Goal: Task Accomplishment & Management: Manage account settings

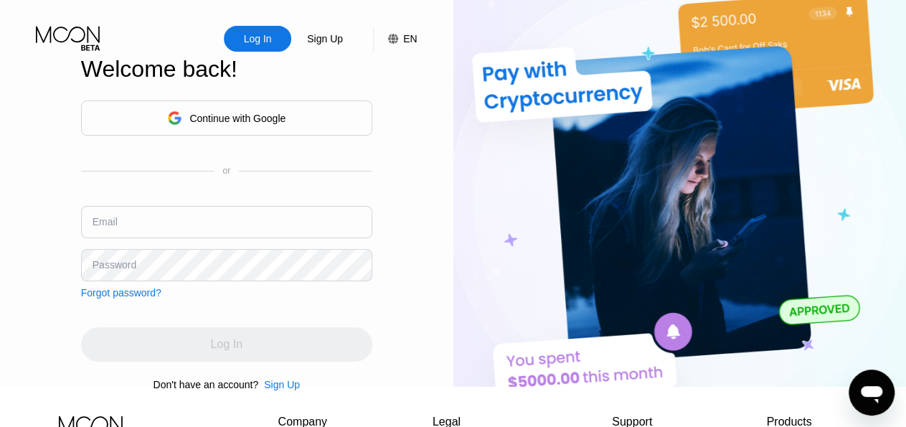
click at [214, 220] on input "text" at bounding box center [226, 222] width 291 height 32
paste input "[EMAIL_ADDRESS][DOMAIN_NAME]"
type input "[EMAIL_ADDRESS][DOMAIN_NAME]"
click at [105, 270] on div "Password" at bounding box center [115, 264] width 44 height 11
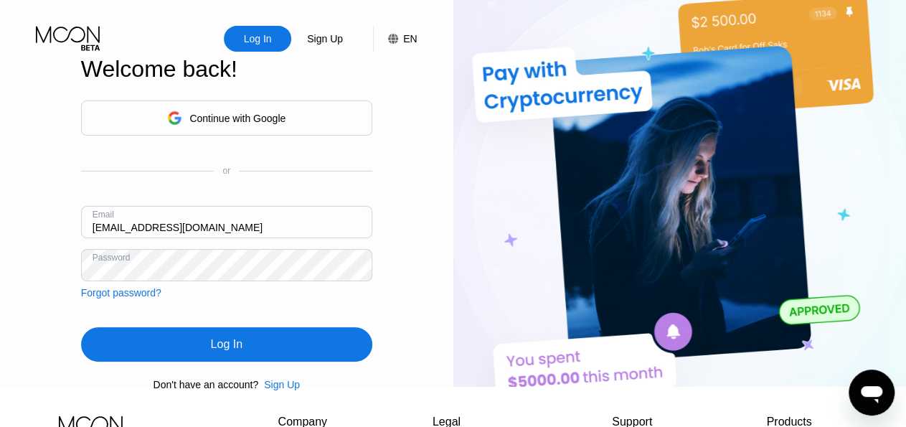
click at [217, 351] on div "Log In" at bounding box center [227, 344] width 32 height 14
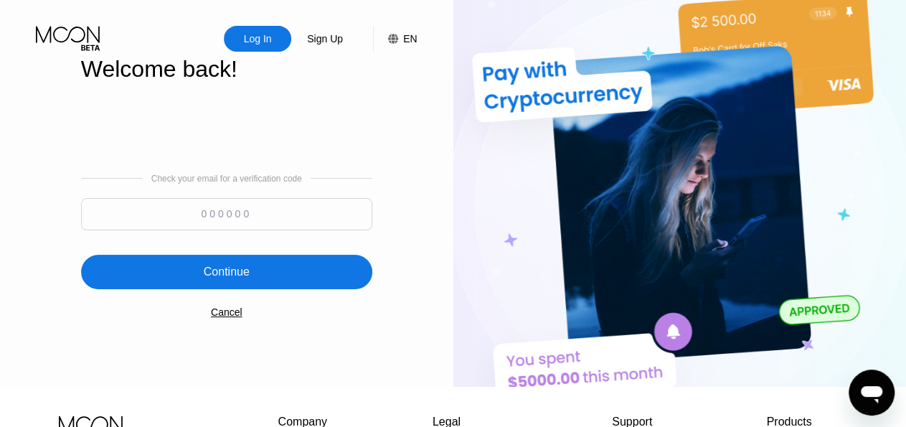
click at [293, 213] on input at bounding box center [226, 214] width 291 height 32
paste input "547283"
type input "547283"
click at [256, 270] on div "Continue" at bounding box center [226, 272] width 291 height 34
